Goal: Use online tool/utility: Use online tool/utility

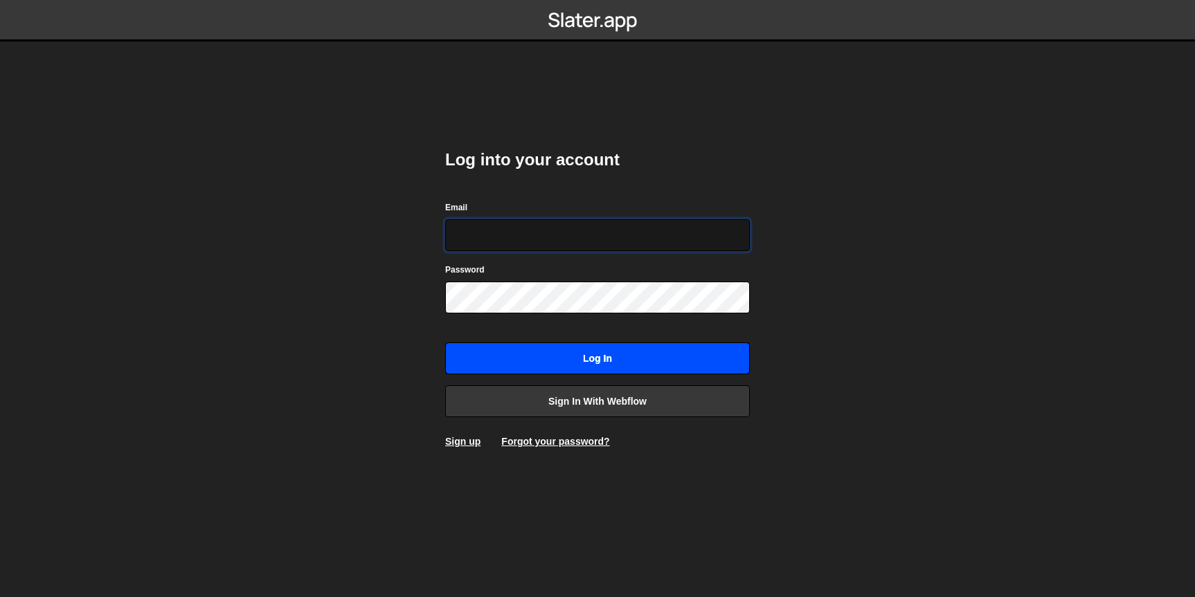
type input "dilshadkhaliq786@gmail.com"
click at [569, 354] on input "Log in" at bounding box center [597, 359] width 305 height 32
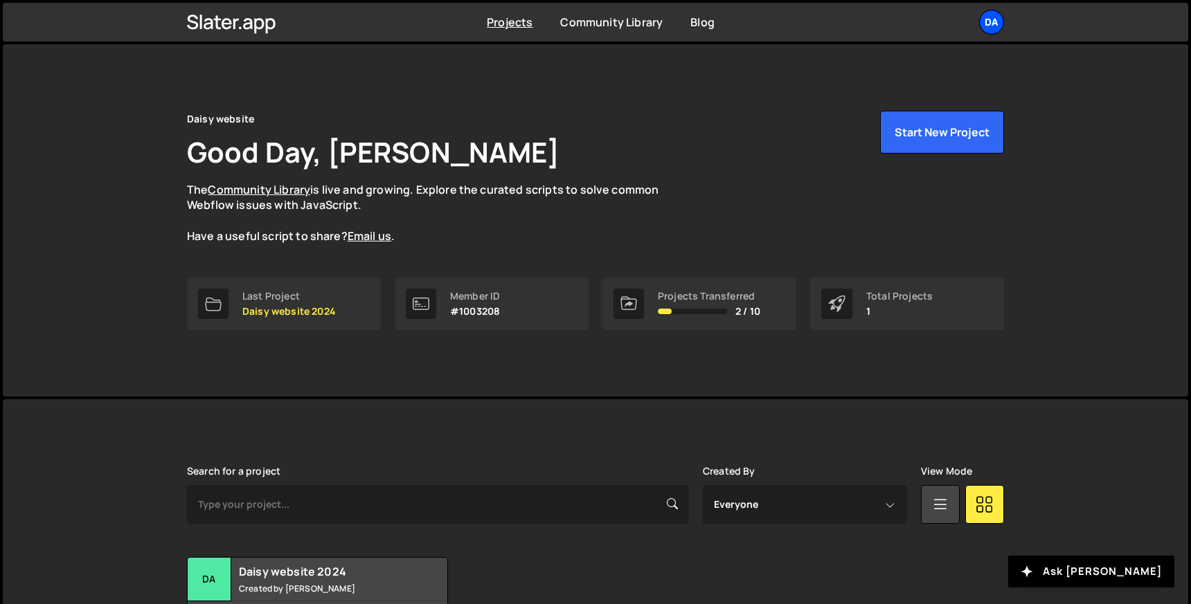
click at [986, 14] on div "Da" at bounding box center [991, 22] width 25 height 25
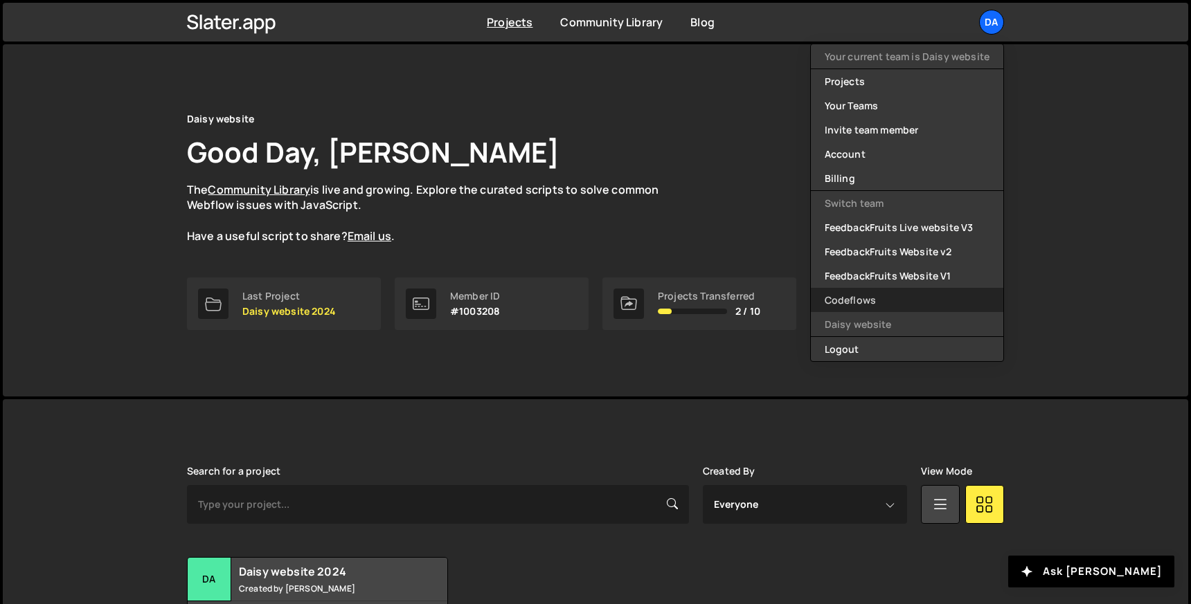
click at [853, 293] on link "Codeflows" at bounding box center [907, 300] width 192 height 24
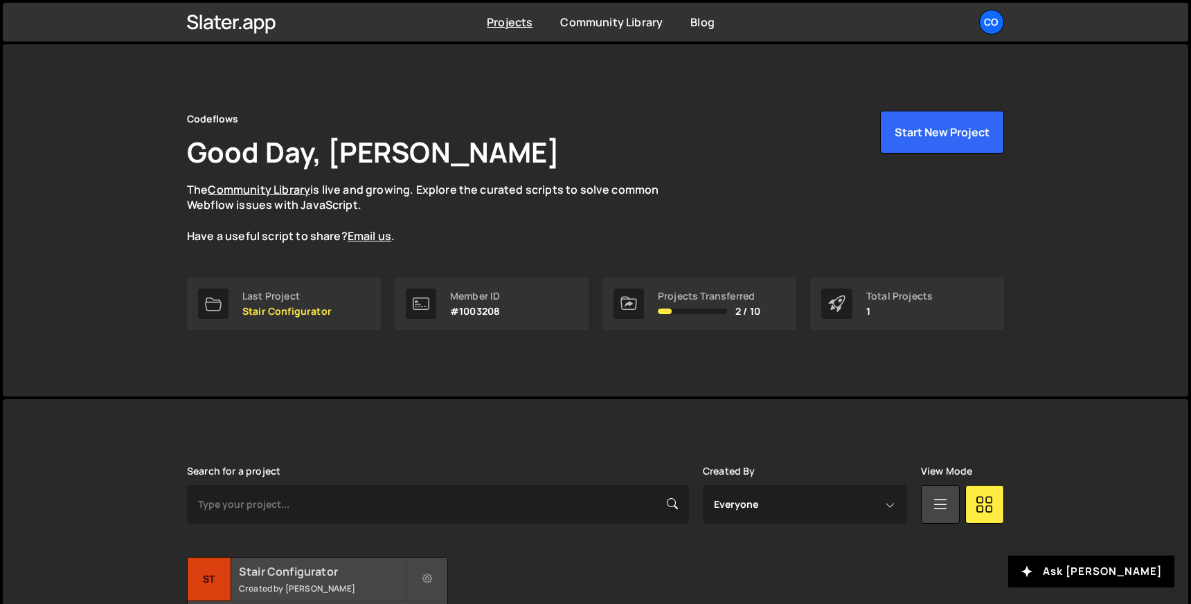
click at [316, 568] on h2 "Stair Configurator" at bounding box center [322, 571] width 167 height 15
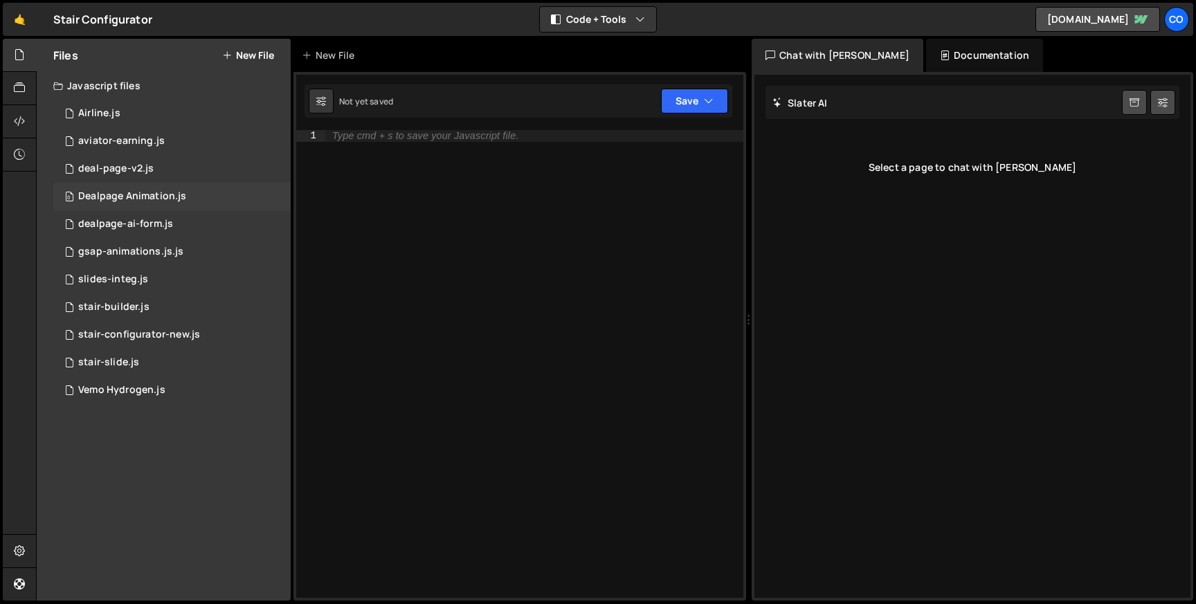
click at [146, 190] on div "Dealpage Animation.js" at bounding box center [132, 196] width 108 height 12
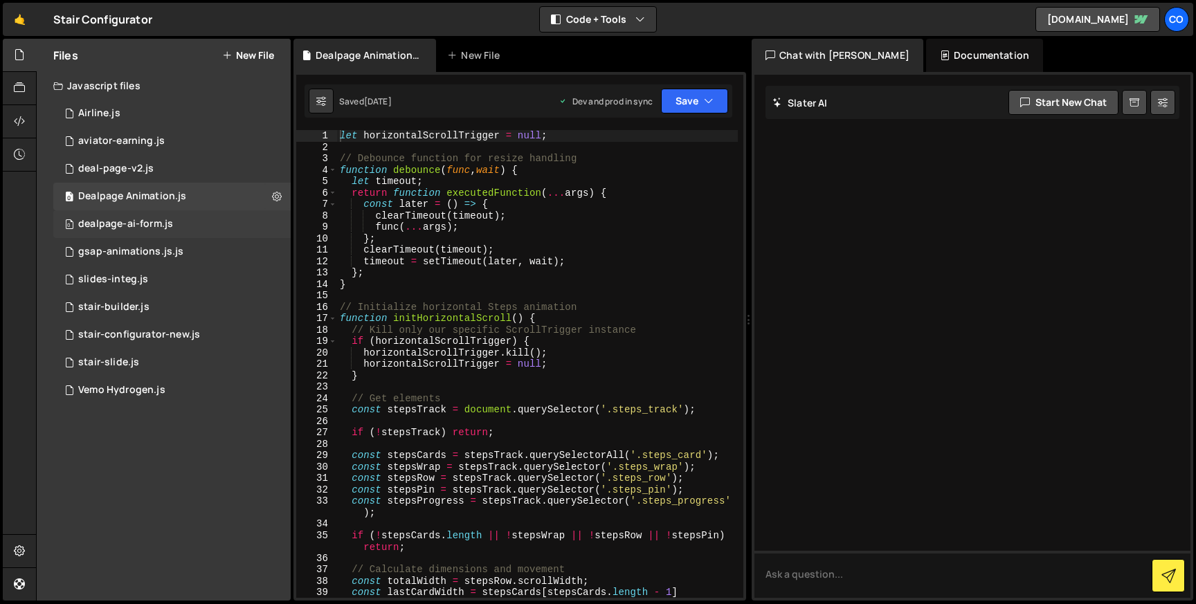
click at [155, 220] on div "dealpage-ai-form.js" at bounding box center [125, 224] width 95 height 12
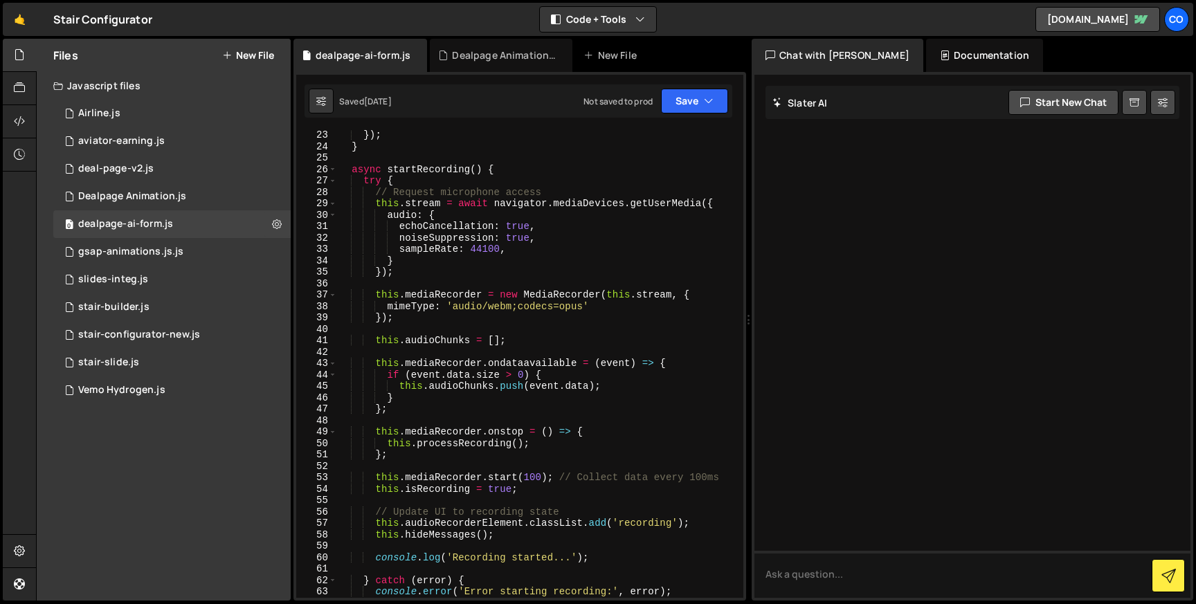
scroll to position [307, 0]
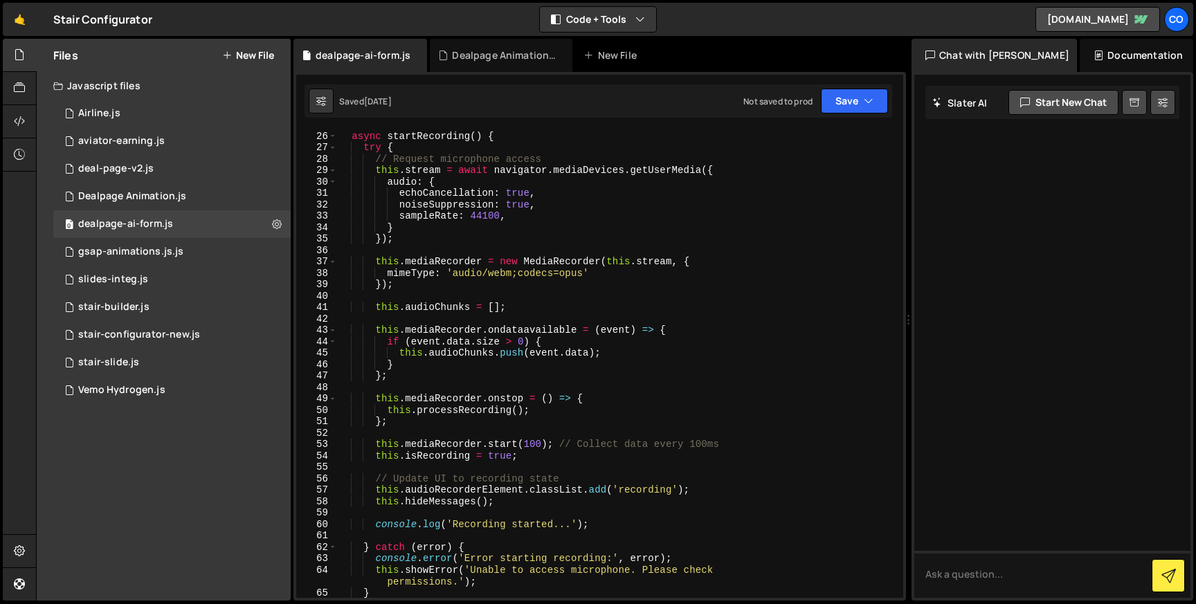
drag, startPoint x: 901, startPoint y: 224, endPoint x: 1108, endPoint y: 224, distance: 207.7
click at [1108, 224] on div "Files New File Javascript files 0 Airline.js 0 0 aviator-earning.js 0 0 deal-pa…" at bounding box center [616, 320] width 1160 height 563
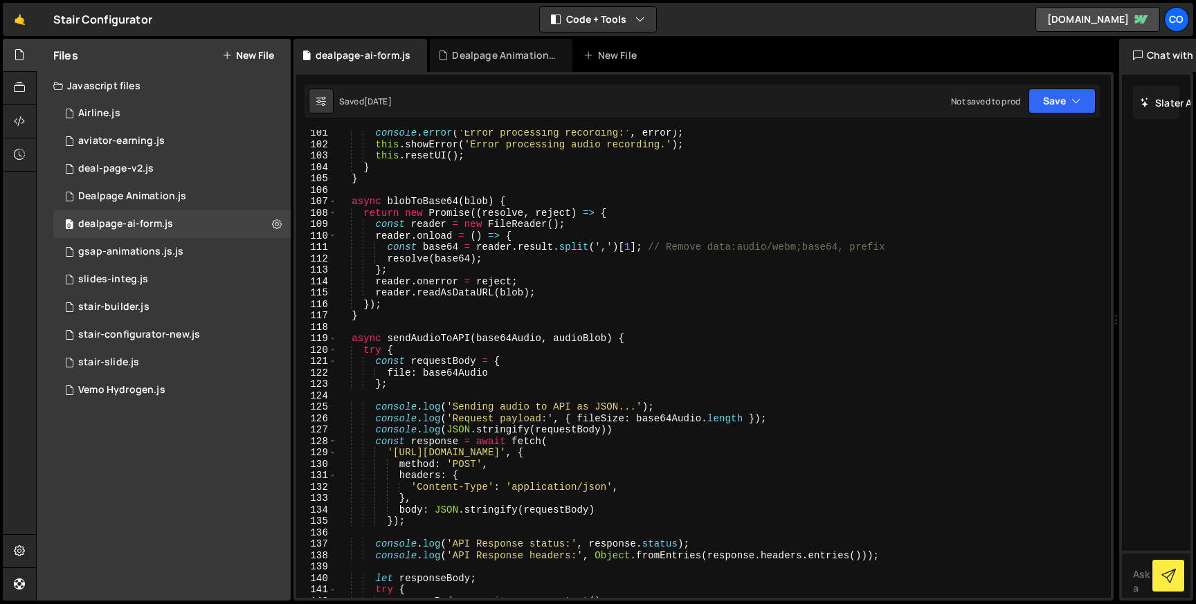
scroll to position [1161, 0]
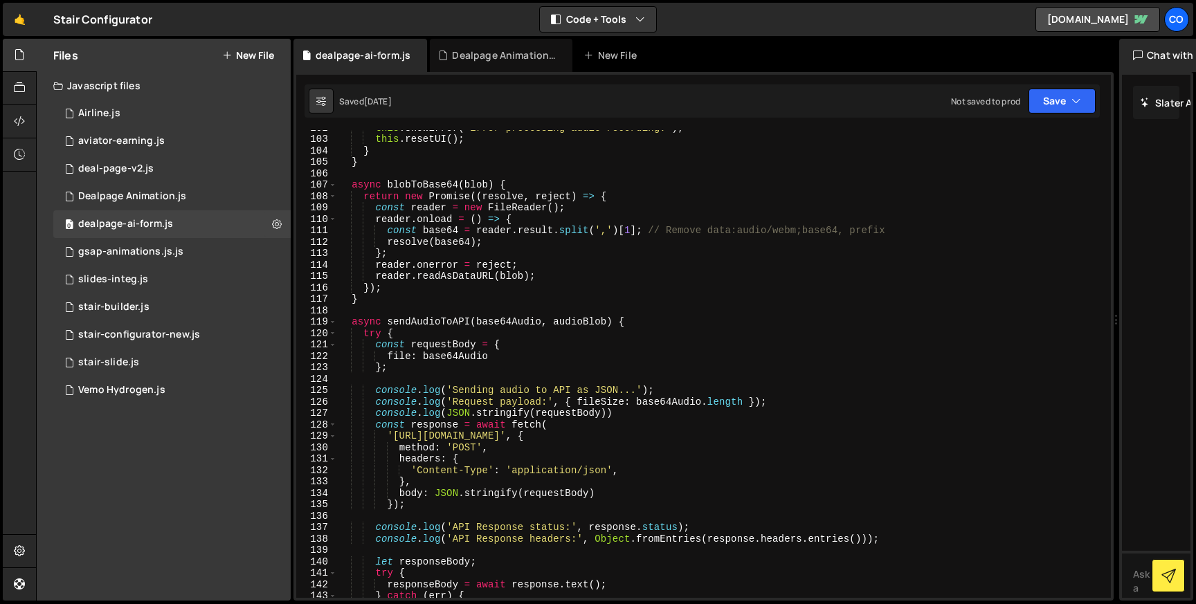
type textarea "'Content-Type': 'application/json',"
click at [620, 469] on div "this . showError ( 'Error processing audio recording.' ) ; this . resetUI ( ) ;…" at bounding box center [721, 367] width 768 height 491
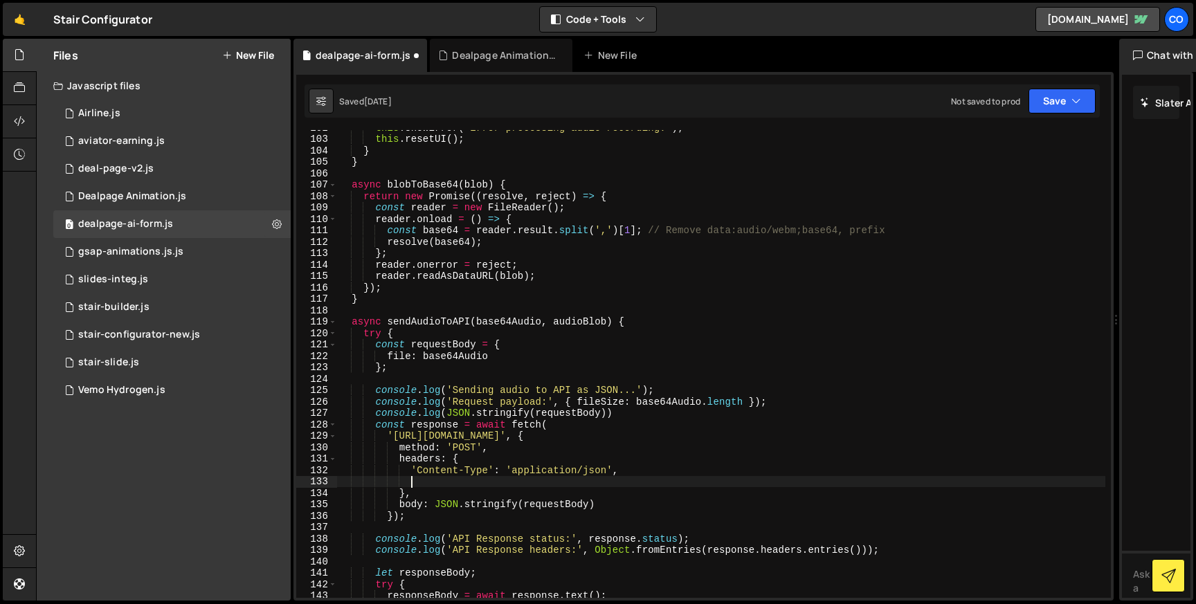
scroll to position [0, 4]
paste textarea "'Authorization': 'Bearer edf8aca718e269e0166d3a5b63b8b30e'"
type textarea "'Authorization': 'Bearer edf8aca718e269e0166d3a5b63b8b30e',"
click at [1040, 105] on button "Save" at bounding box center [1062, 101] width 67 height 25
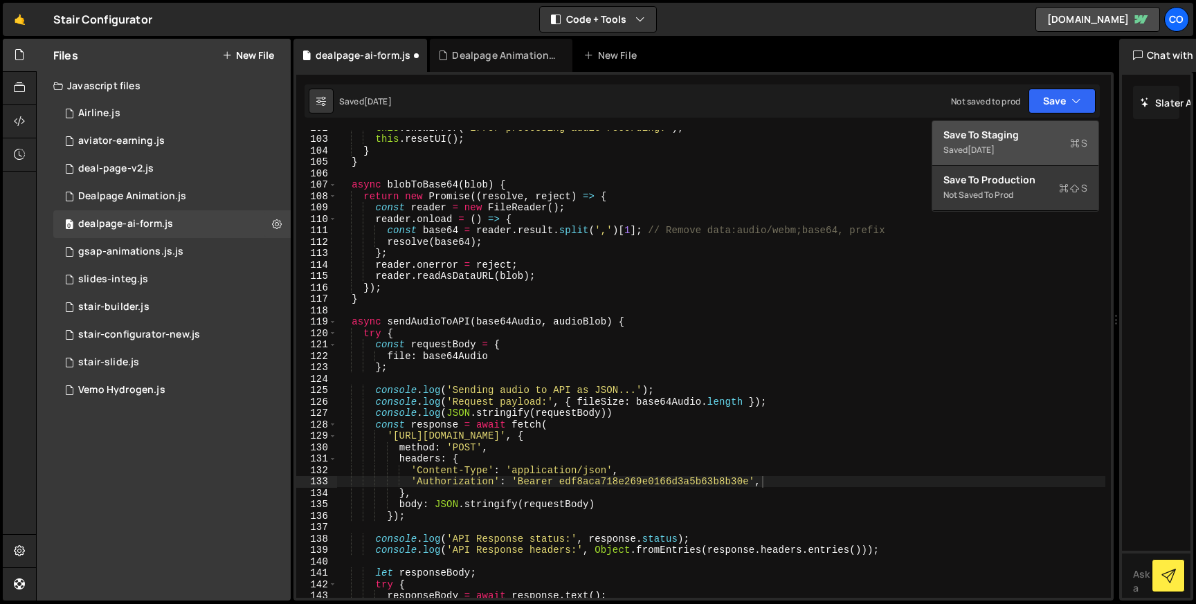
click at [999, 140] on div "Save to Staging S" at bounding box center [1015, 135] width 144 height 14
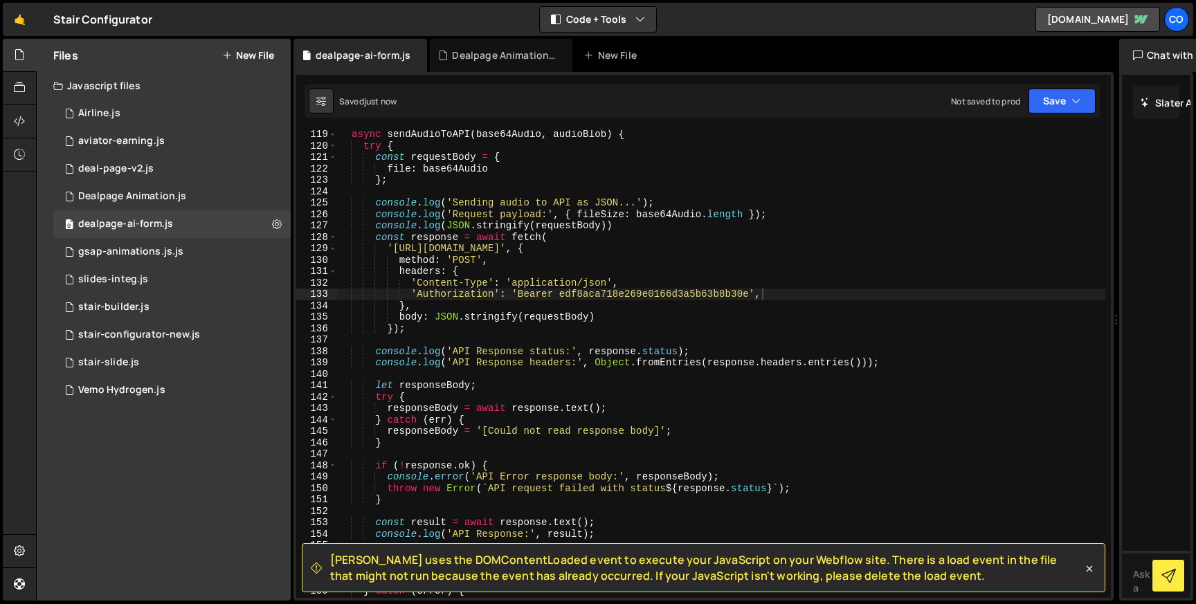
scroll to position [1349, 0]
